Goal: Navigation & Orientation: Understand site structure

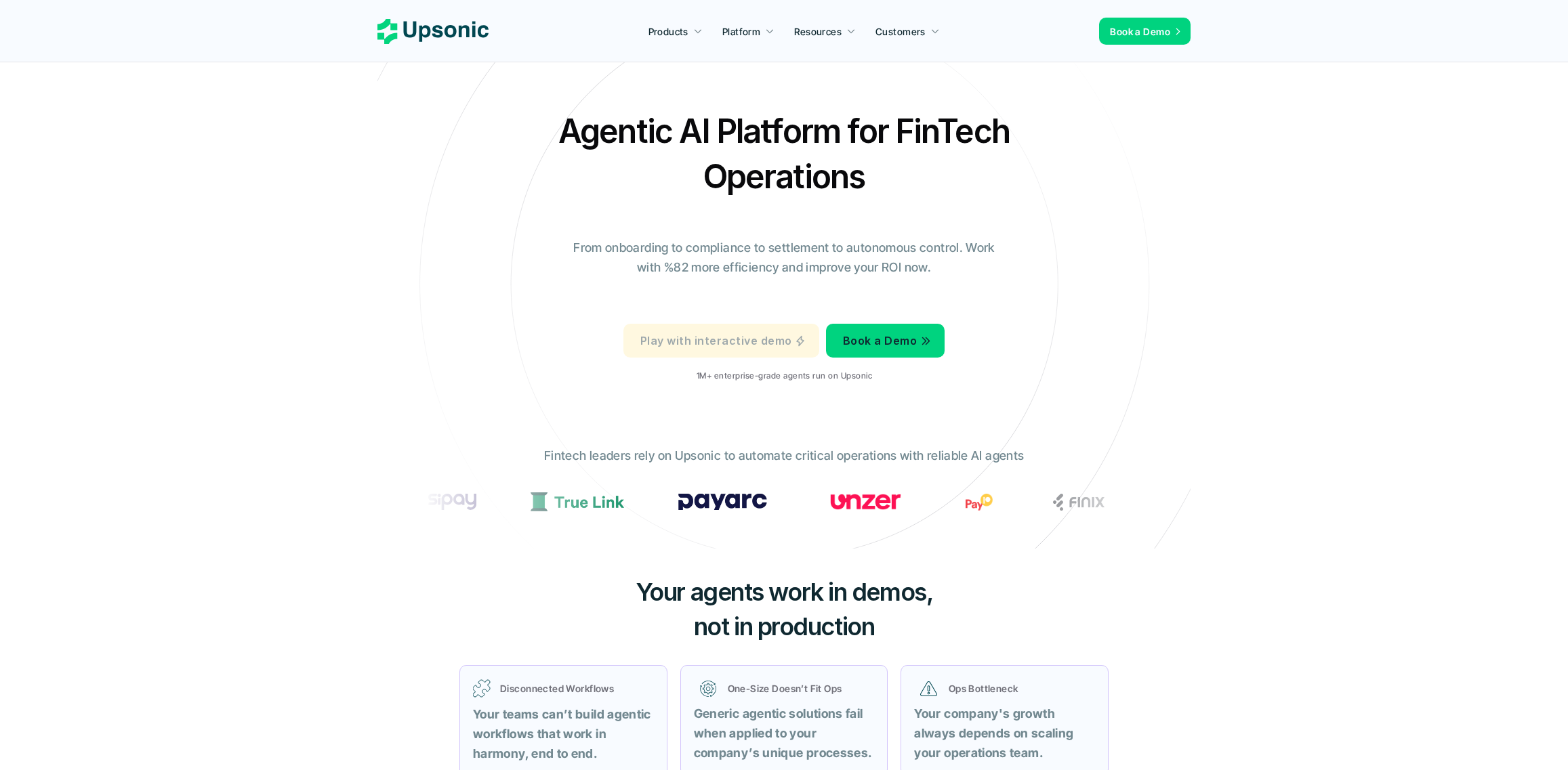
click at [759, 344] on p "Play with interactive demo" at bounding box center [716, 341] width 151 height 20
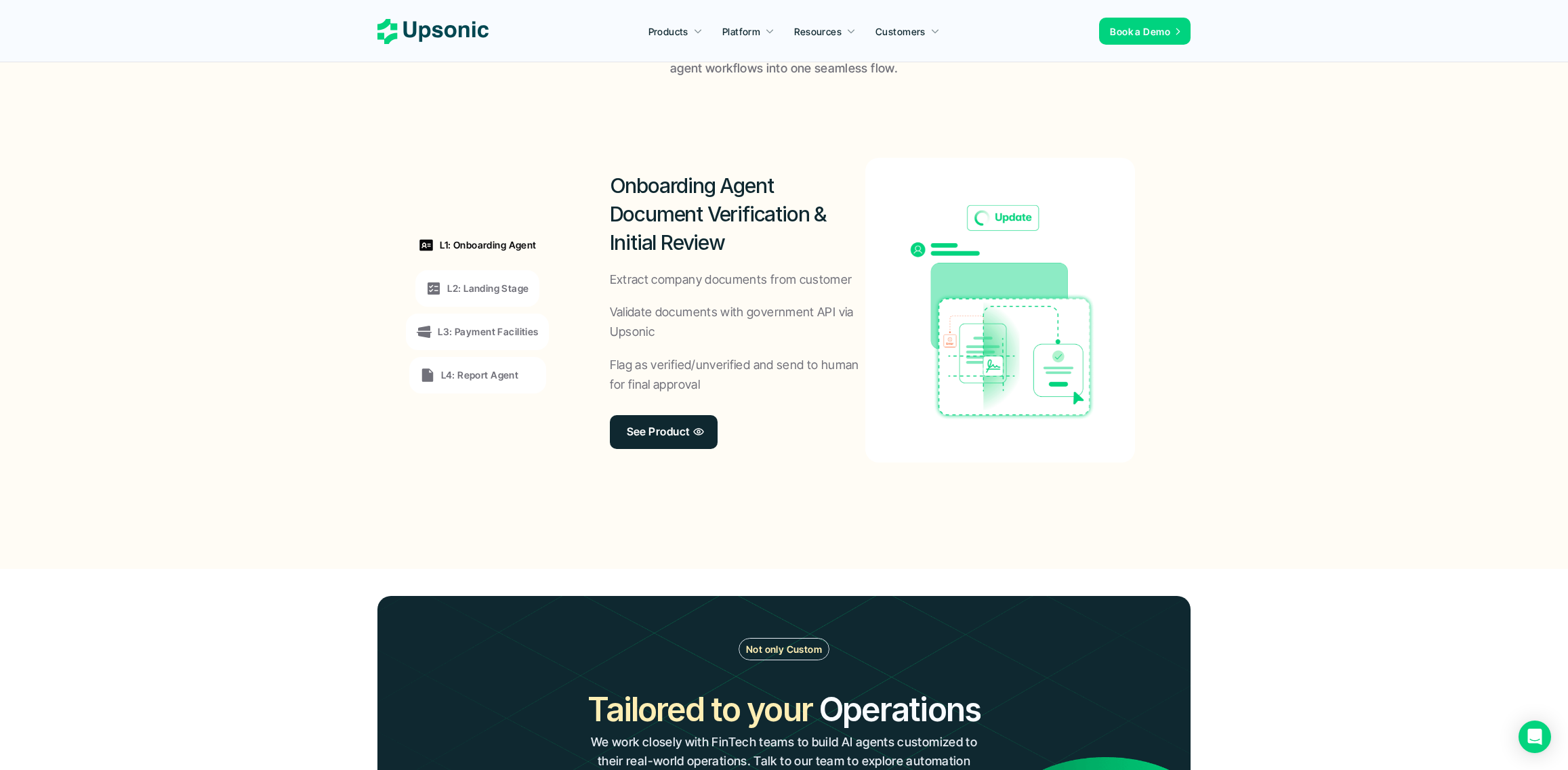
scroll to position [1016, 0]
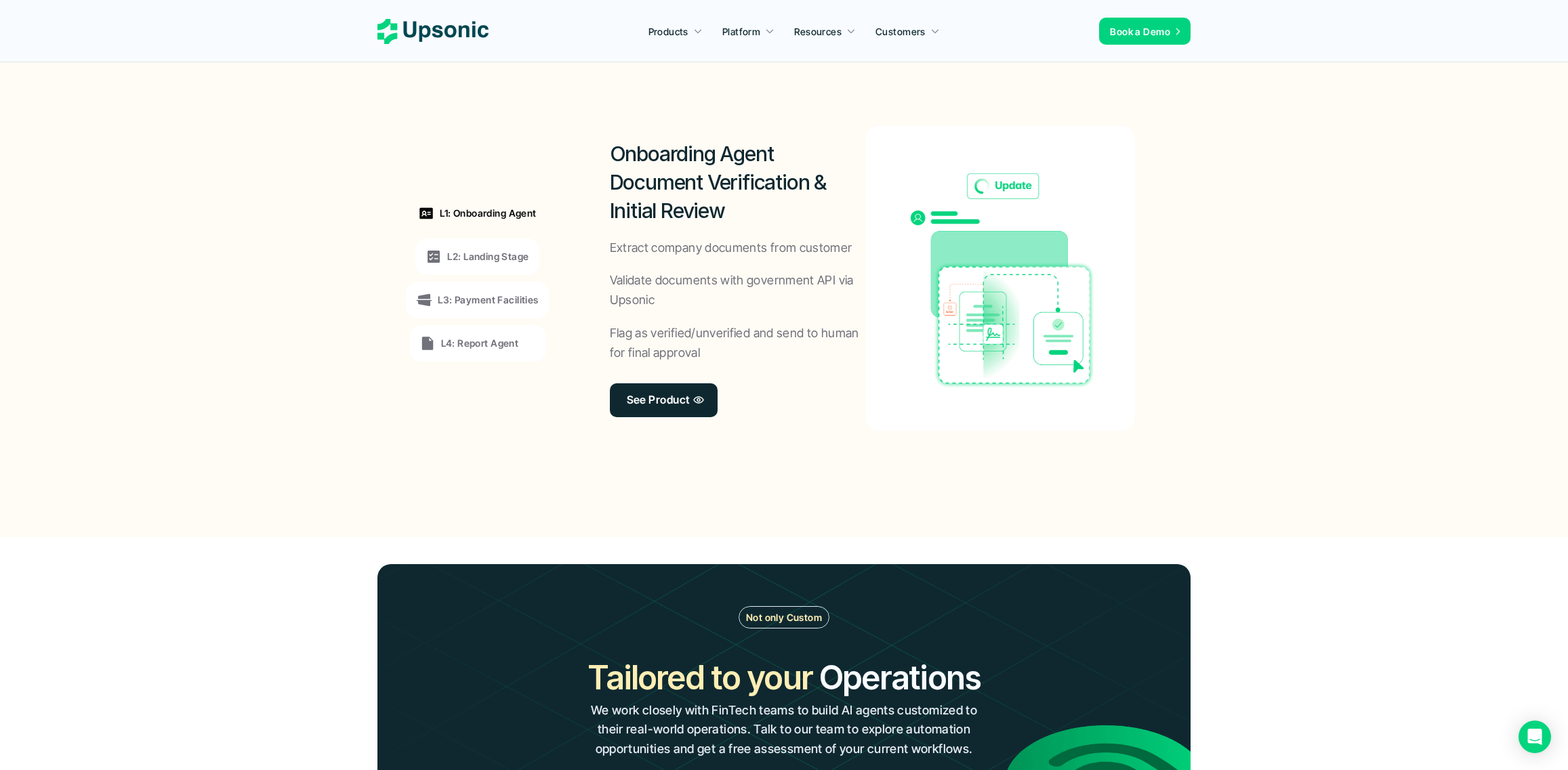
click at [457, 247] on div "L2: Landing Stage" at bounding box center [477, 257] width 123 height 36
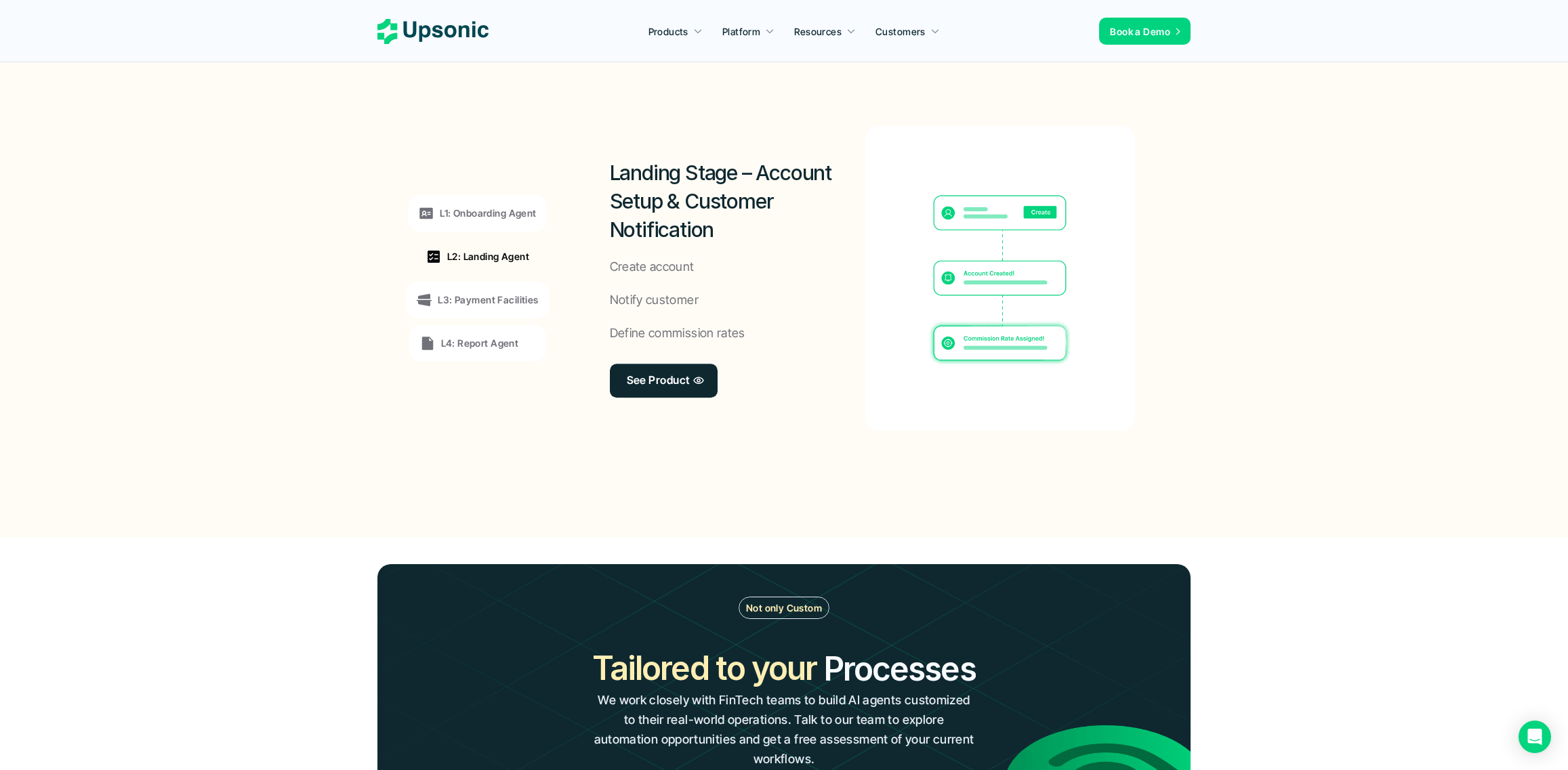
click at [502, 302] on p "L3: Payment Facilities" at bounding box center [488, 300] width 100 height 14
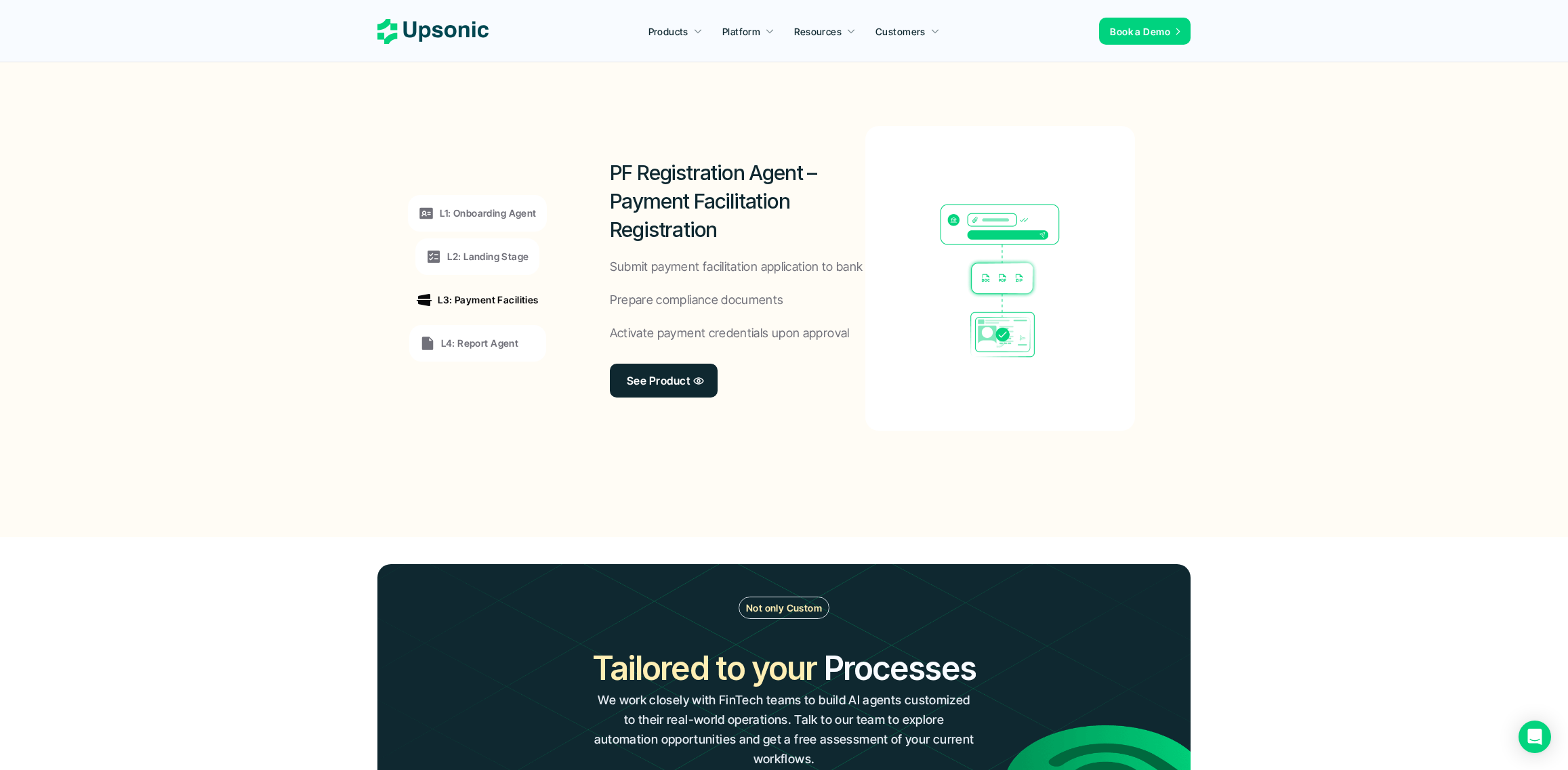
click at [467, 254] on p "L2: Landing Stage" at bounding box center [489, 257] width 82 height 14
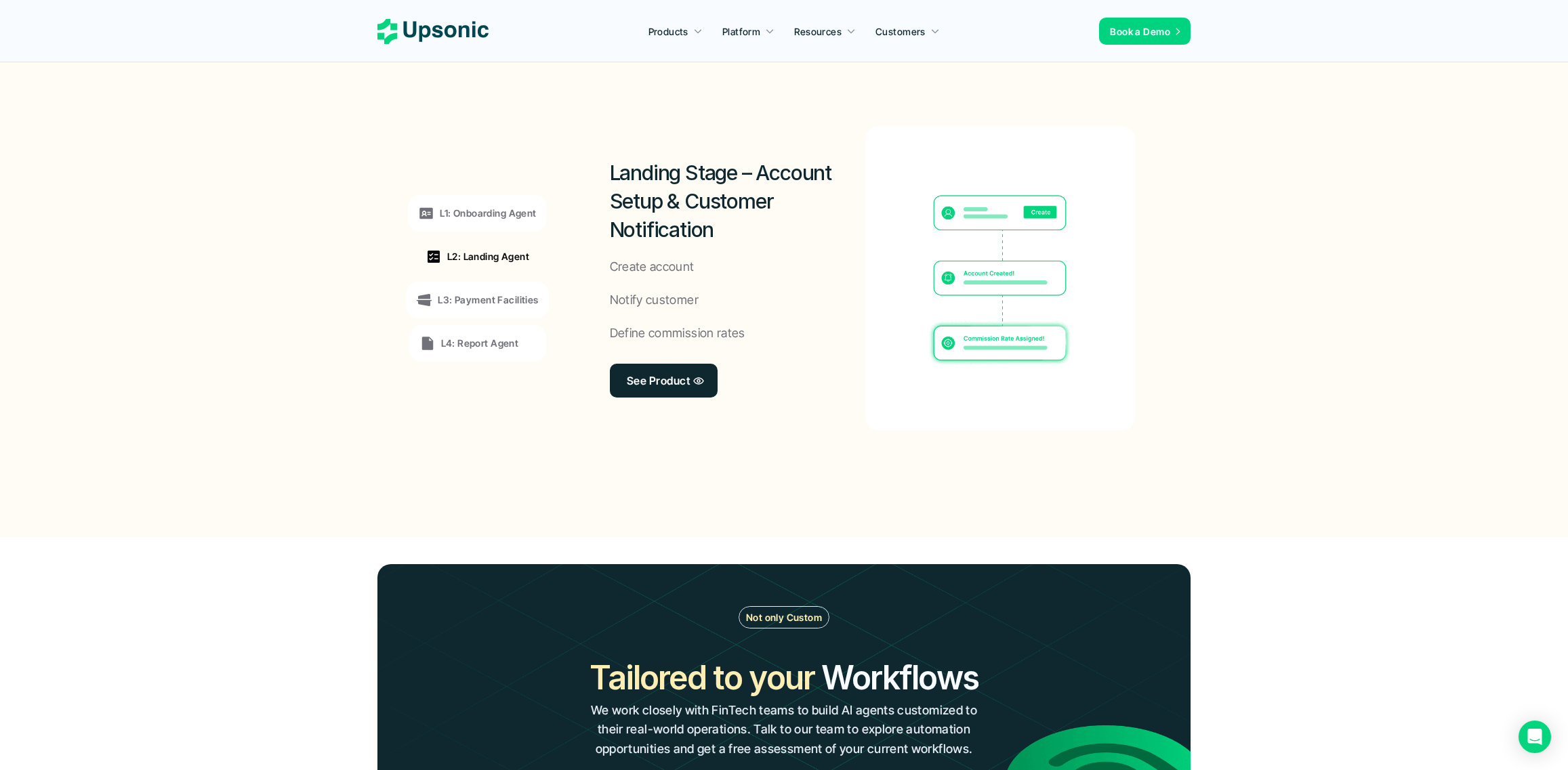
click at [497, 296] on p "L3: Payment Facilities" at bounding box center [488, 300] width 100 height 14
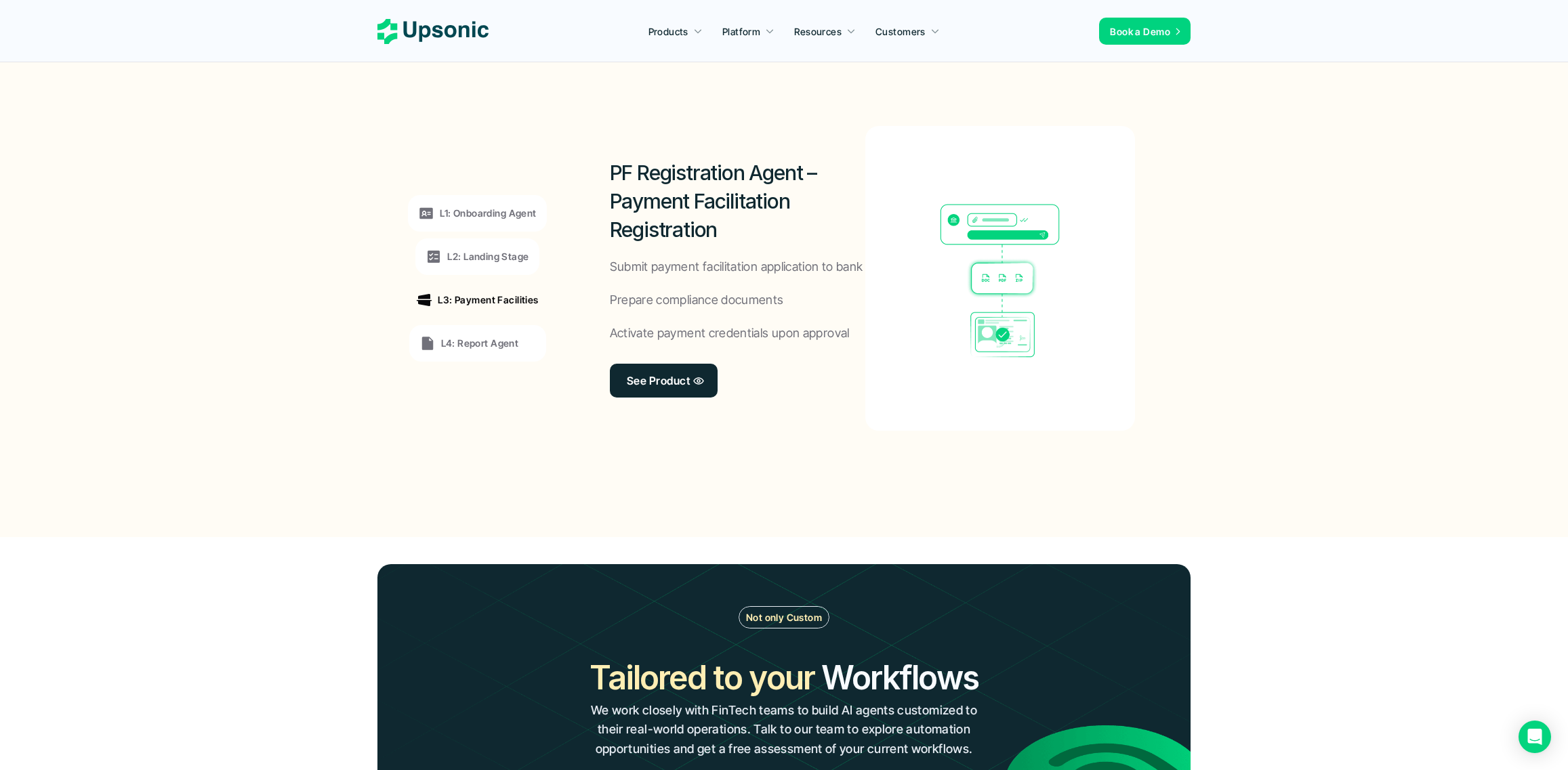
click at [494, 256] on p "L2: Landing Stage" at bounding box center [489, 257] width 82 height 14
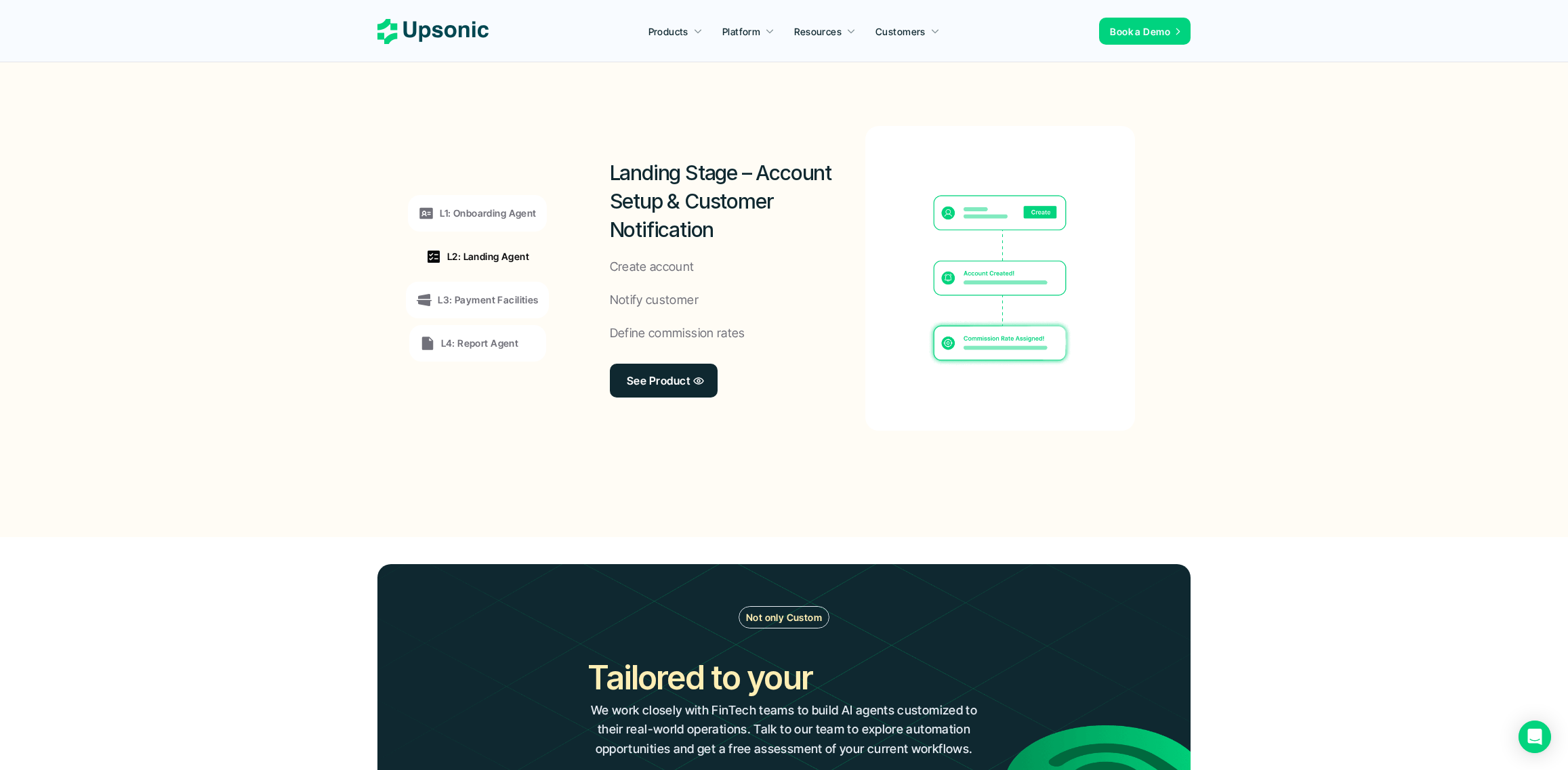
scroll to position [0, 0]
click at [499, 298] on p "L3: Payment Facilities" at bounding box center [488, 300] width 100 height 14
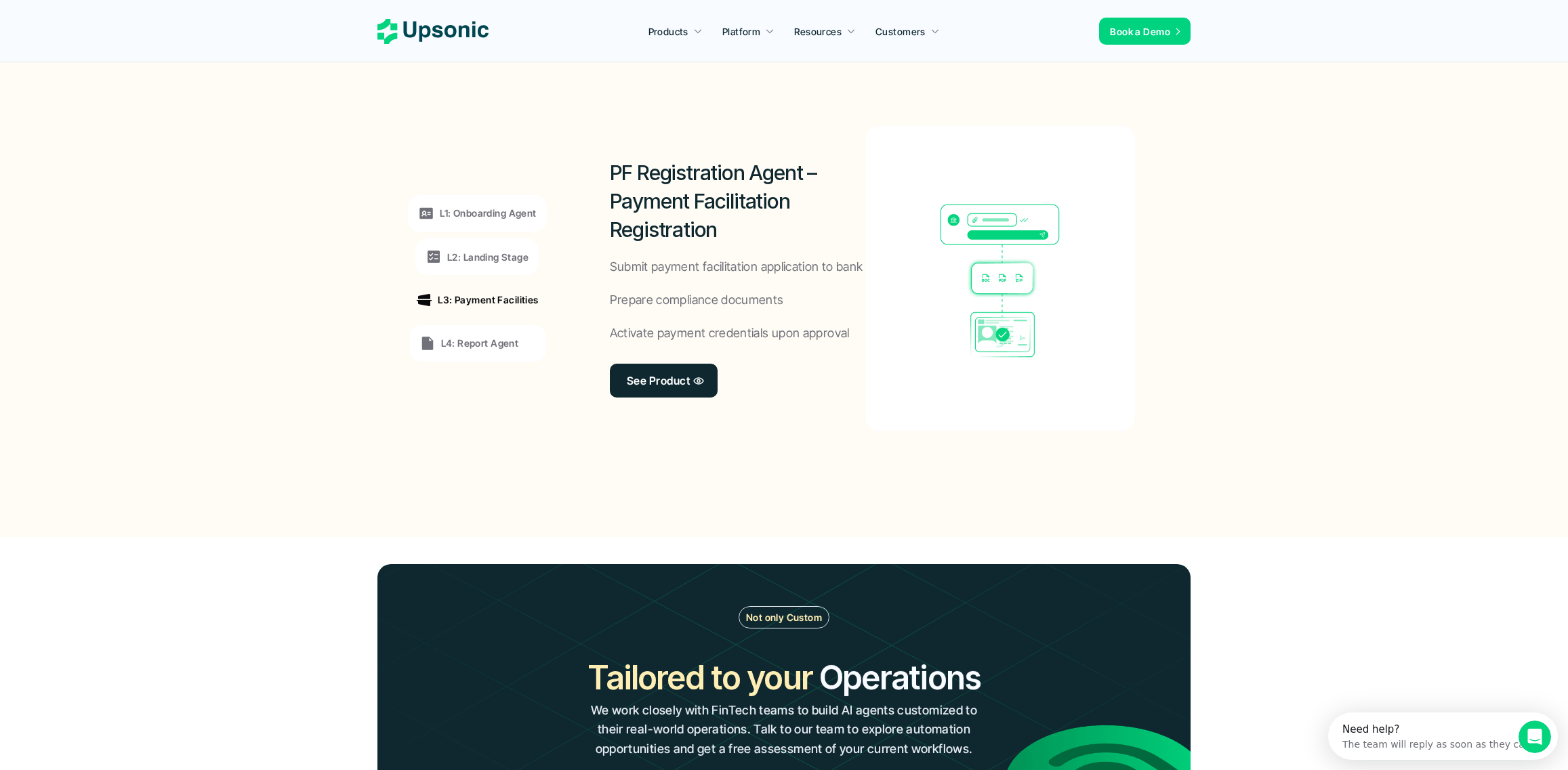
click at [507, 218] on p "L1: Onboarding Agent" at bounding box center [488, 213] width 96 height 14
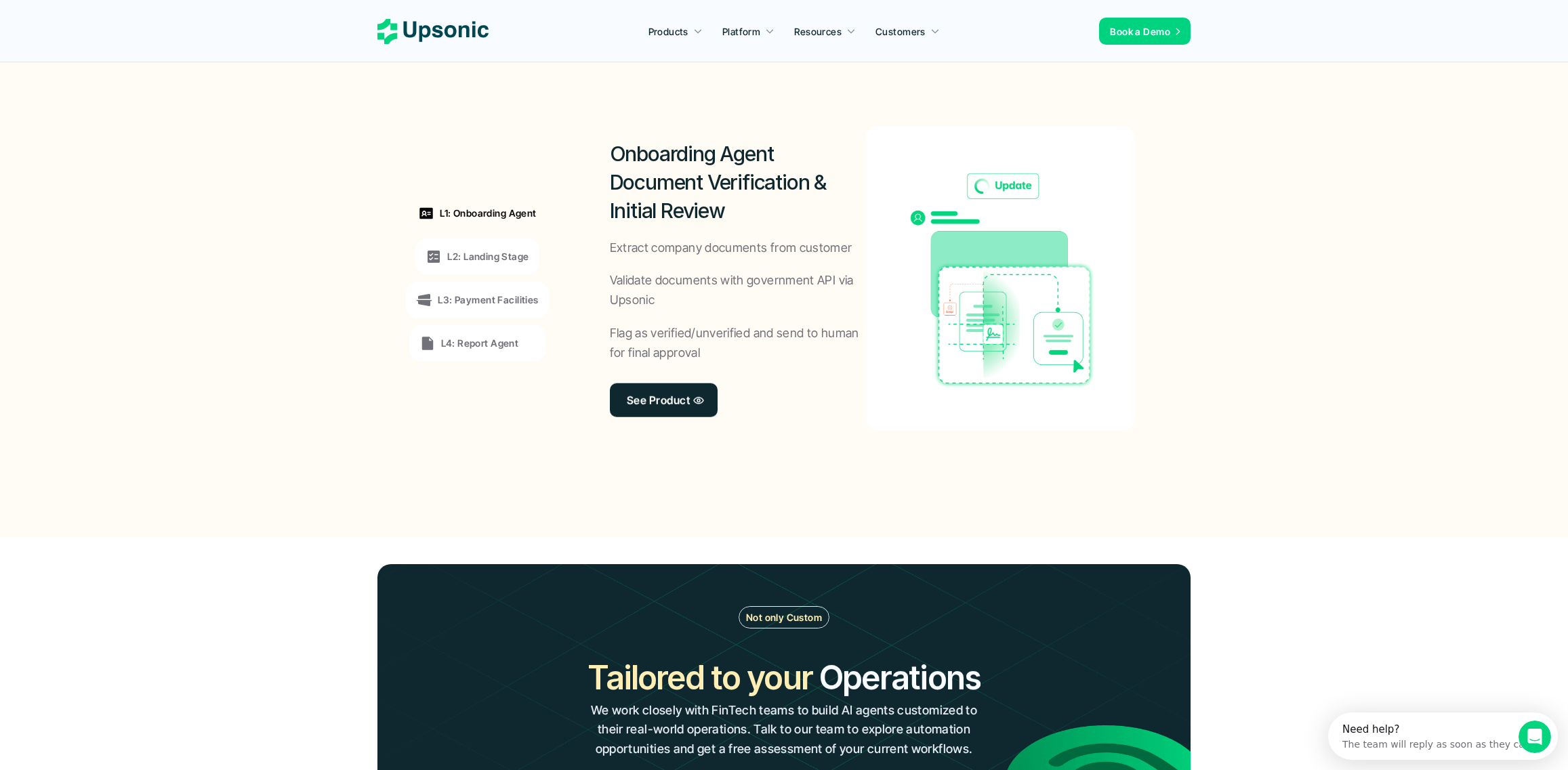
click at [499, 333] on div "L4: Report Agent" at bounding box center [478, 343] width 137 height 36
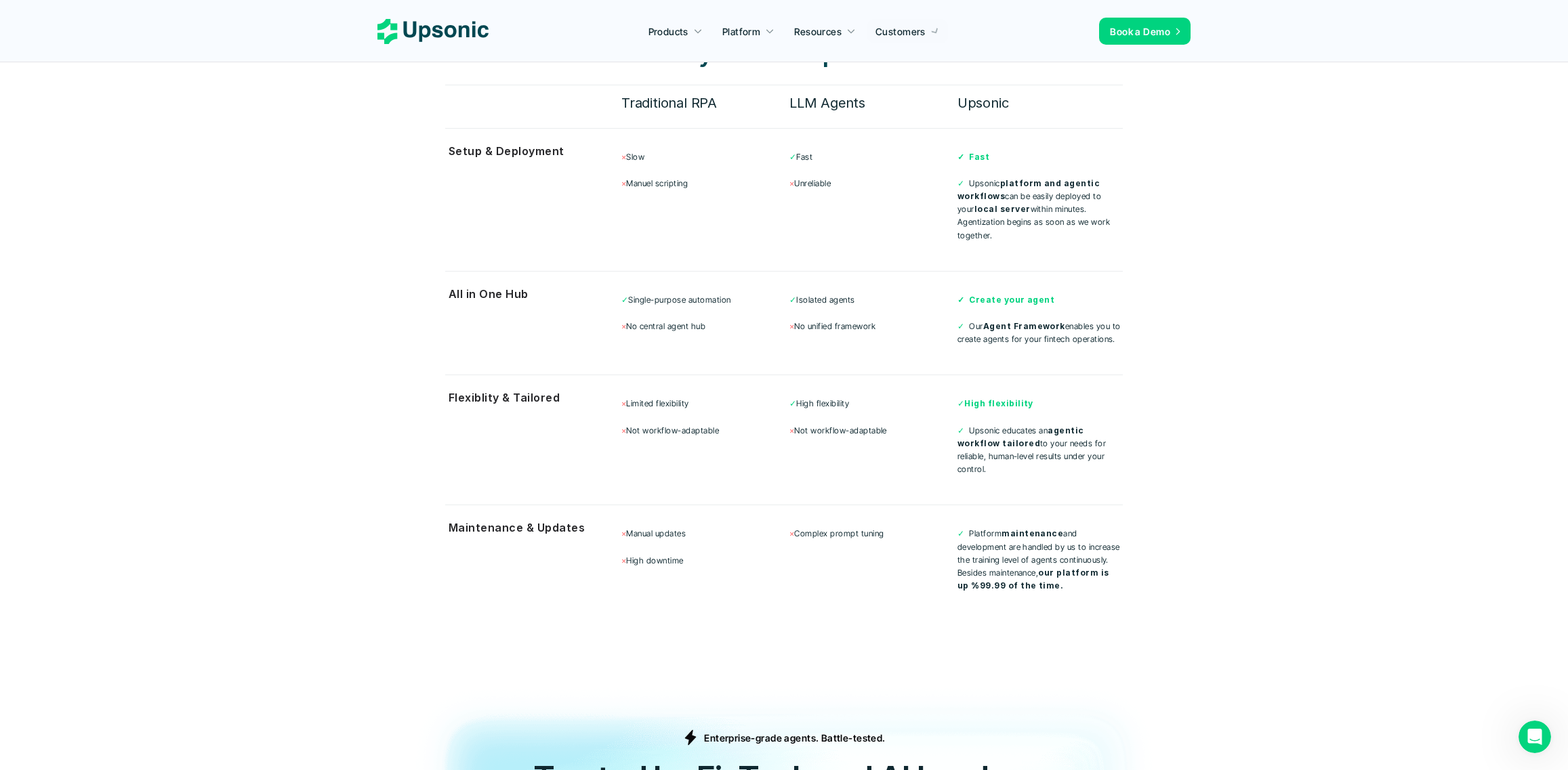
scroll to position [3591, 0]
